Goal: Information Seeking & Learning: Check status

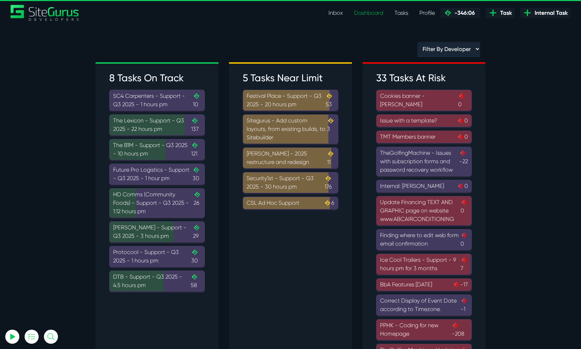
click at [161, 280] on div "DTB - Support - Q3 2025 - 4.5 hours pm .cls-1{fill-rule:evenodd;fill:url(#linea…" at bounding box center [157, 280] width 88 height 17
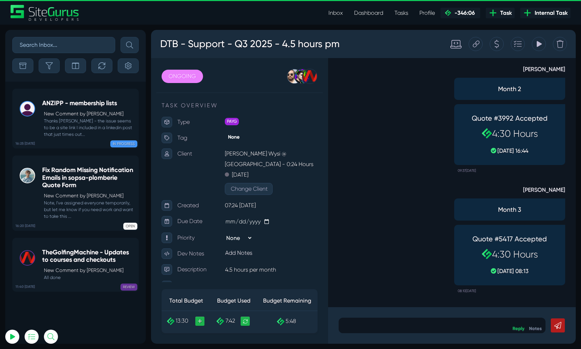
click at [532, 44] on div "Tracking Totals Total 5.5 Total 2.2" at bounding box center [539, 44] width 14 height 14
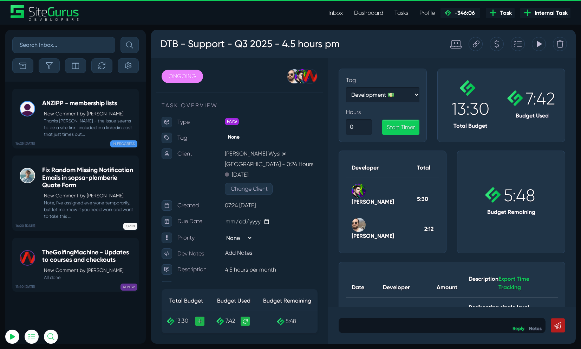
click at [538, 43] on icon at bounding box center [539, 44] width 5 height 6
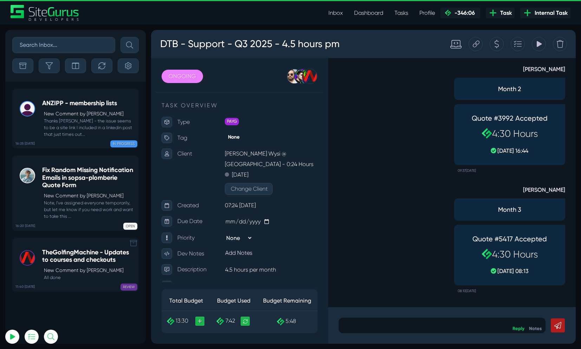
click at [133, 245] on icon at bounding box center [133, 242] width 7 height 7
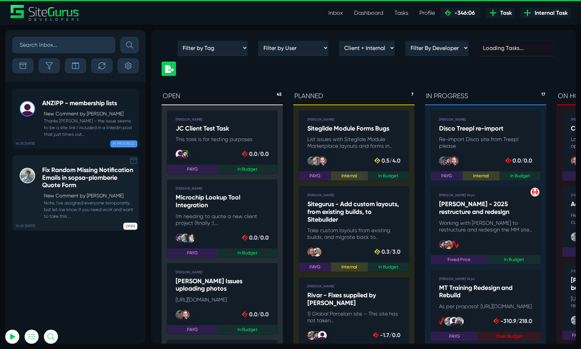
click at [113, 176] on h5 "Fix Random Missing Notification Emails in sopsa-plomberie Quote Form" at bounding box center [88, 177] width 93 height 23
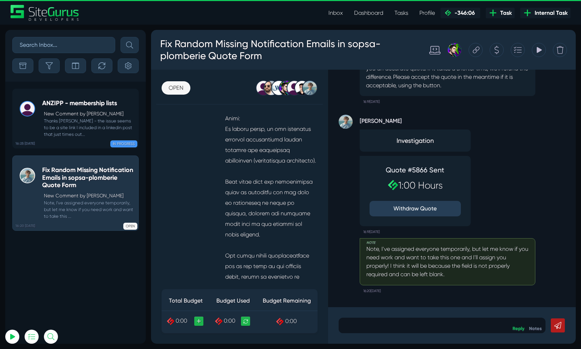
scroll to position [291, 0]
click at [134, 93] on icon at bounding box center [133, 94] width 7 height 6
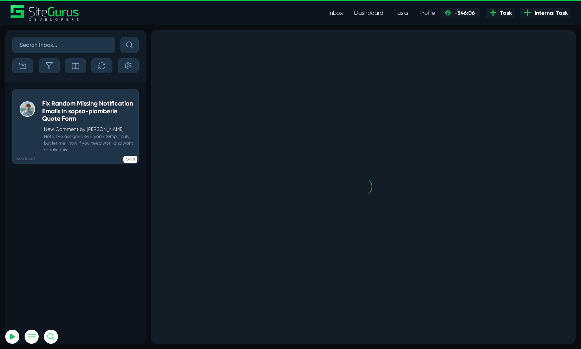
scroll to position [0, 0]
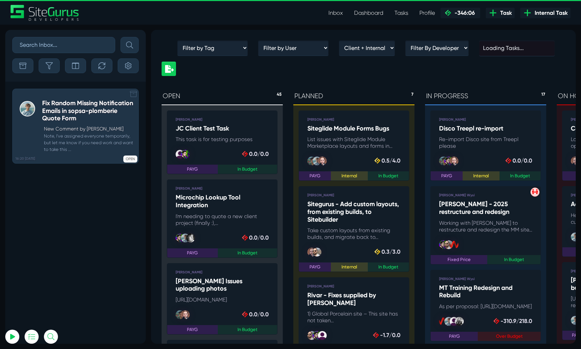
click at [127, 145] on small "Note, I've assigned everyone temporarily, but let me know if you need work and …" at bounding box center [88, 142] width 93 height 20
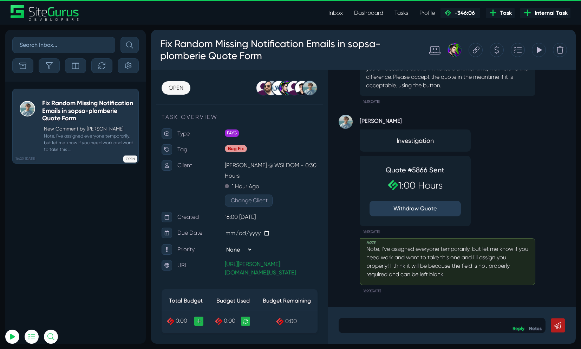
click at [333, 11] on link "Inbox" at bounding box center [336, 13] width 26 height 14
click at [366, 15] on link "Dashboard" at bounding box center [369, 13] width 40 height 14
